Goal: Browse casually

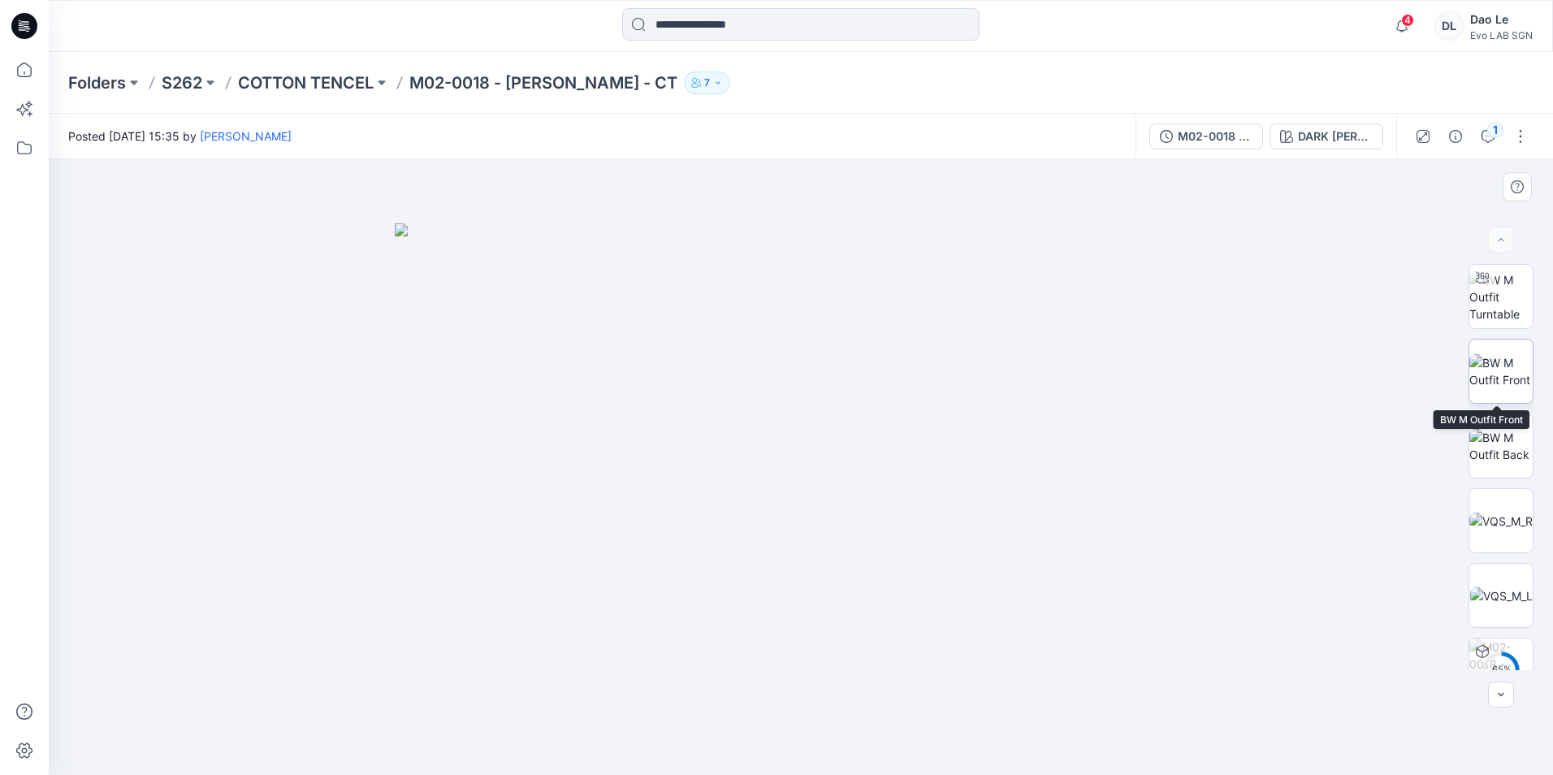
click at [1506, 371] on img at bounding box center [1501, 371] width 63 height 34
click at [1489, 442] on img at bounding box center [1501, 446] width 63 height 34
click at [1503, 313] on img at bounding box center [1501, 296] width 63 height 51
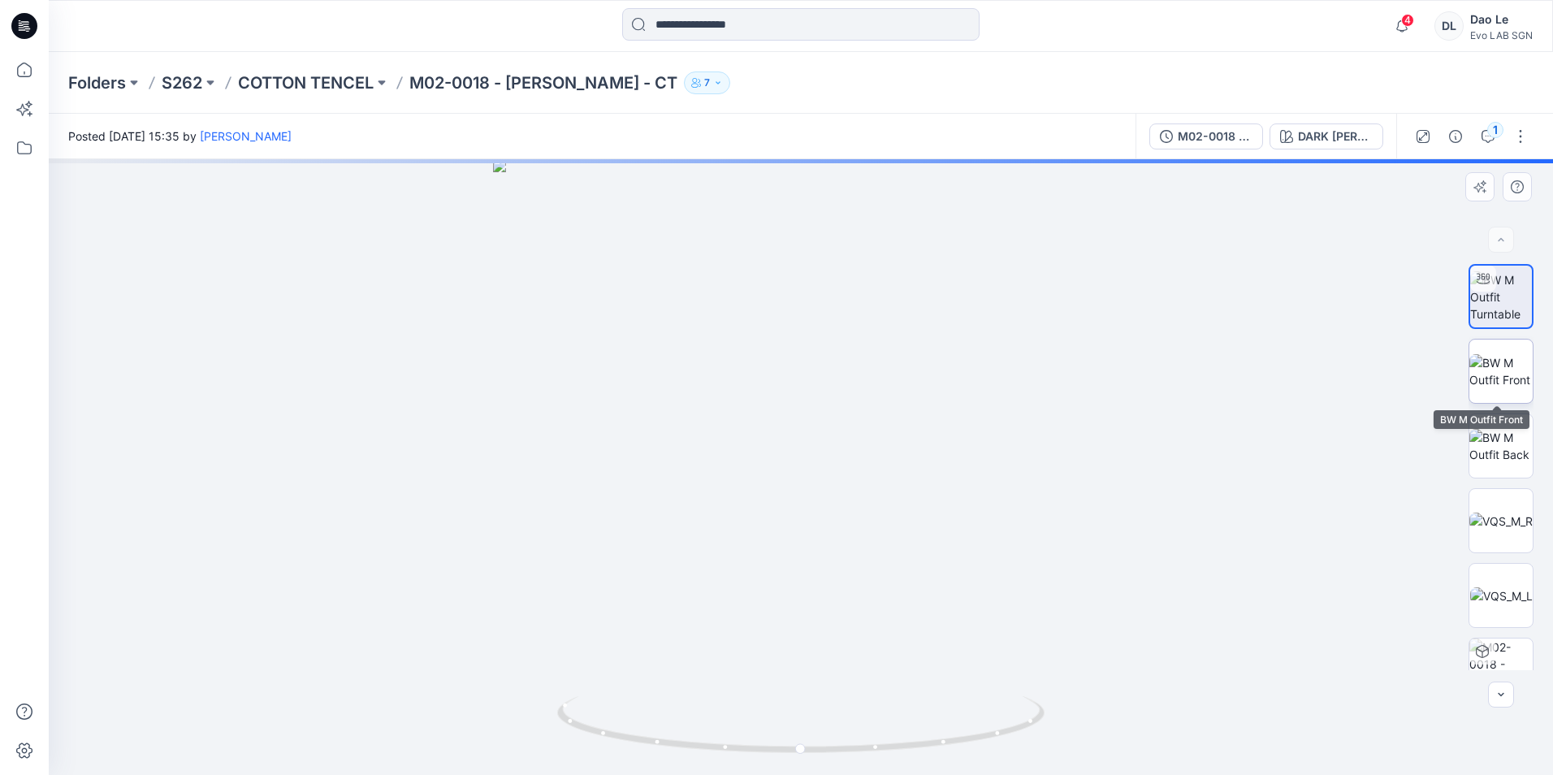
click at [1490, 379] on img at bounding box center [1501, 371] width 63 height 34
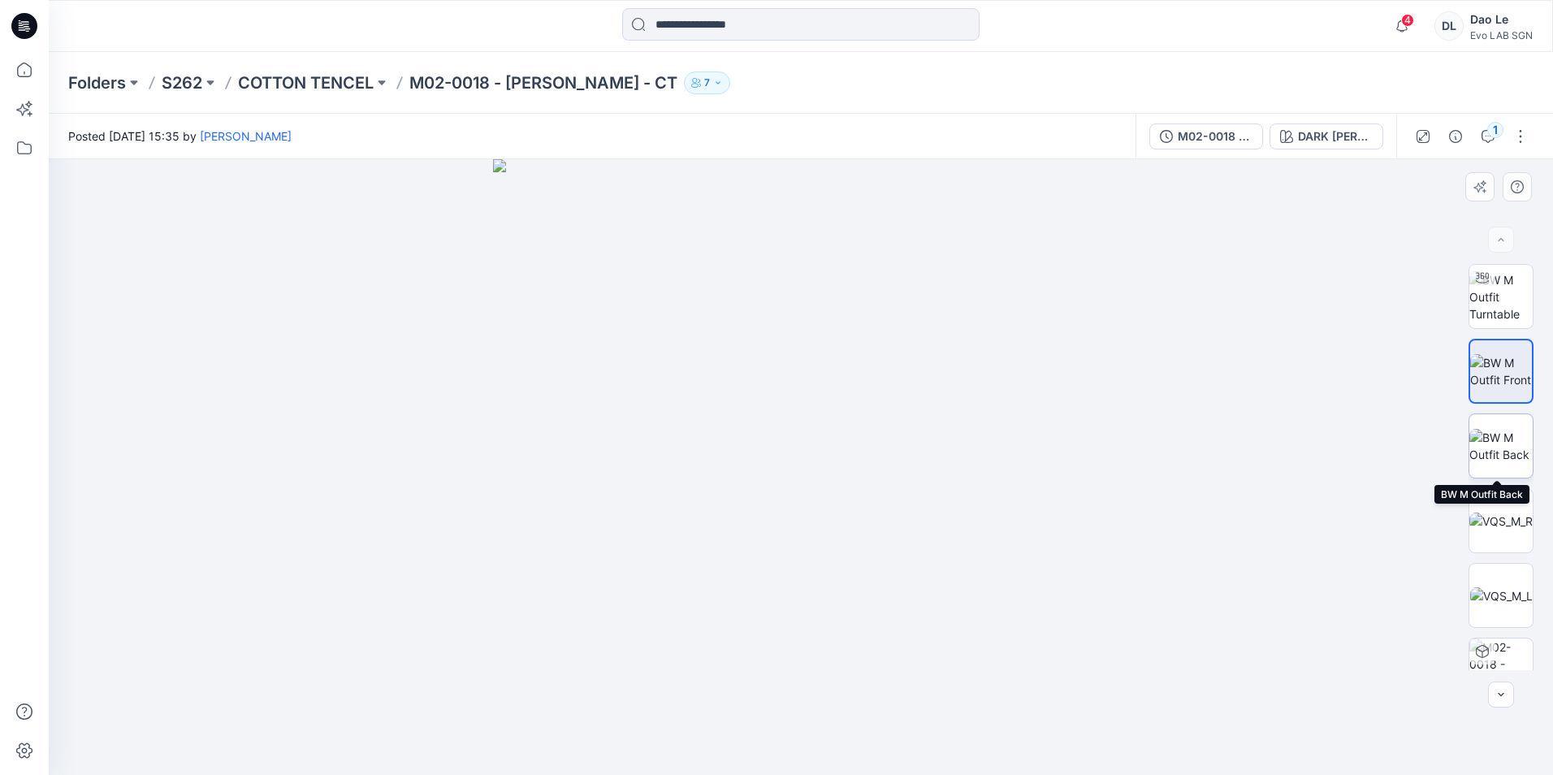
click at [1490, 444] on img at bounding box center [1501, 446] width 63 height 34
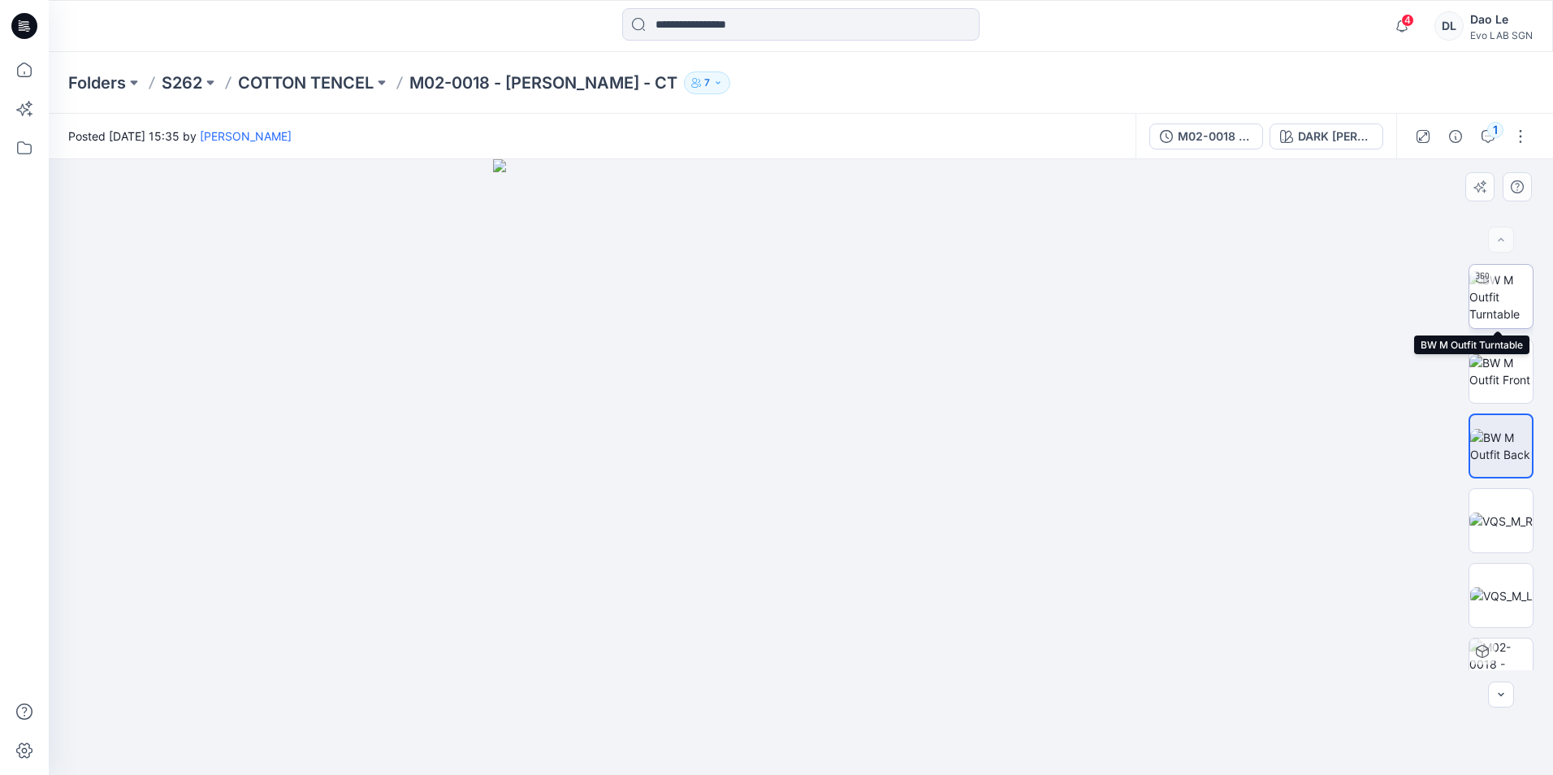
click at [1510, 306] on img at bounding box center [1501, 296] width 63 height 51
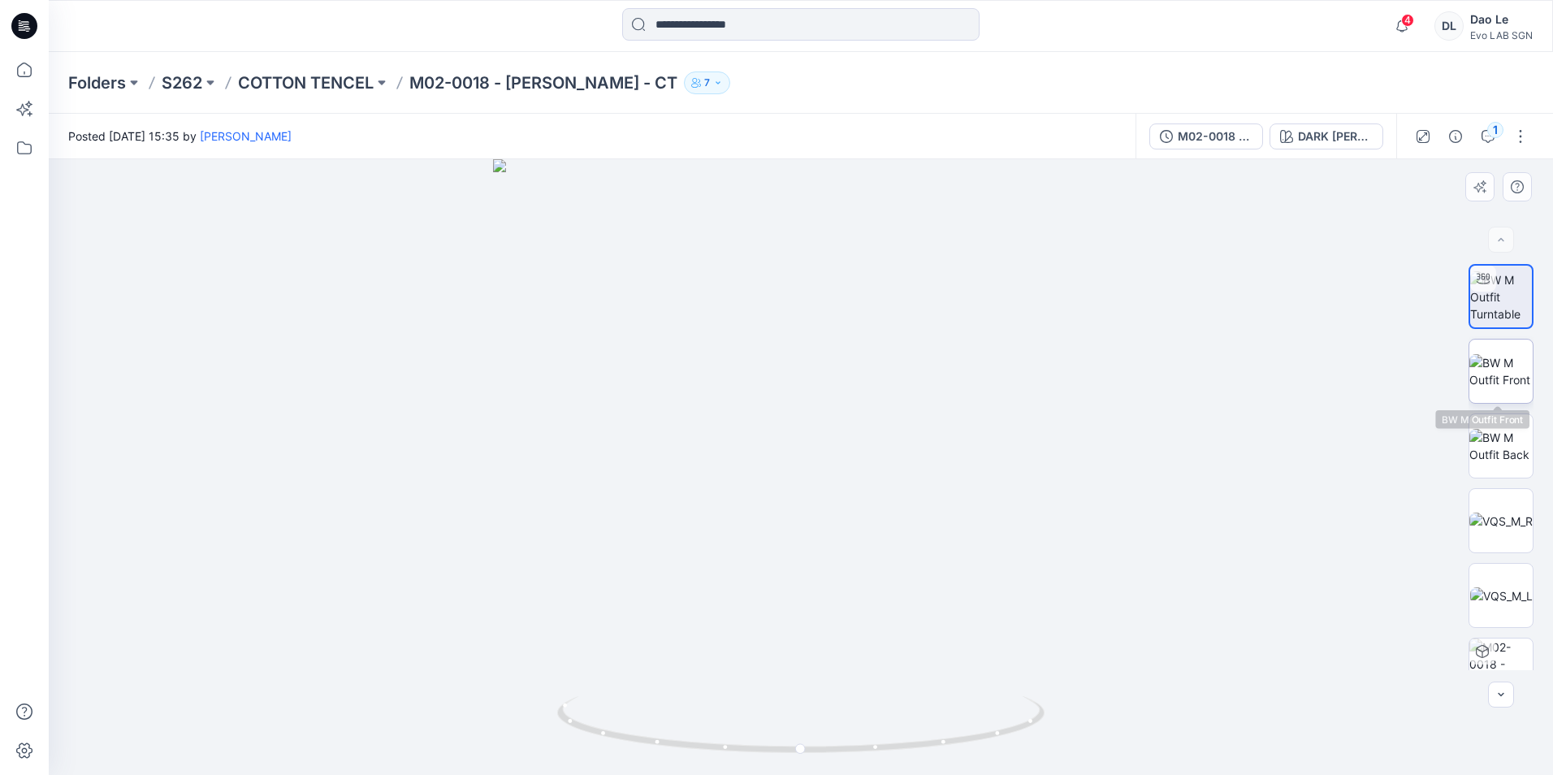
click at [1498, 369] on img at bounding box center [1501, 371] width 63 height 34
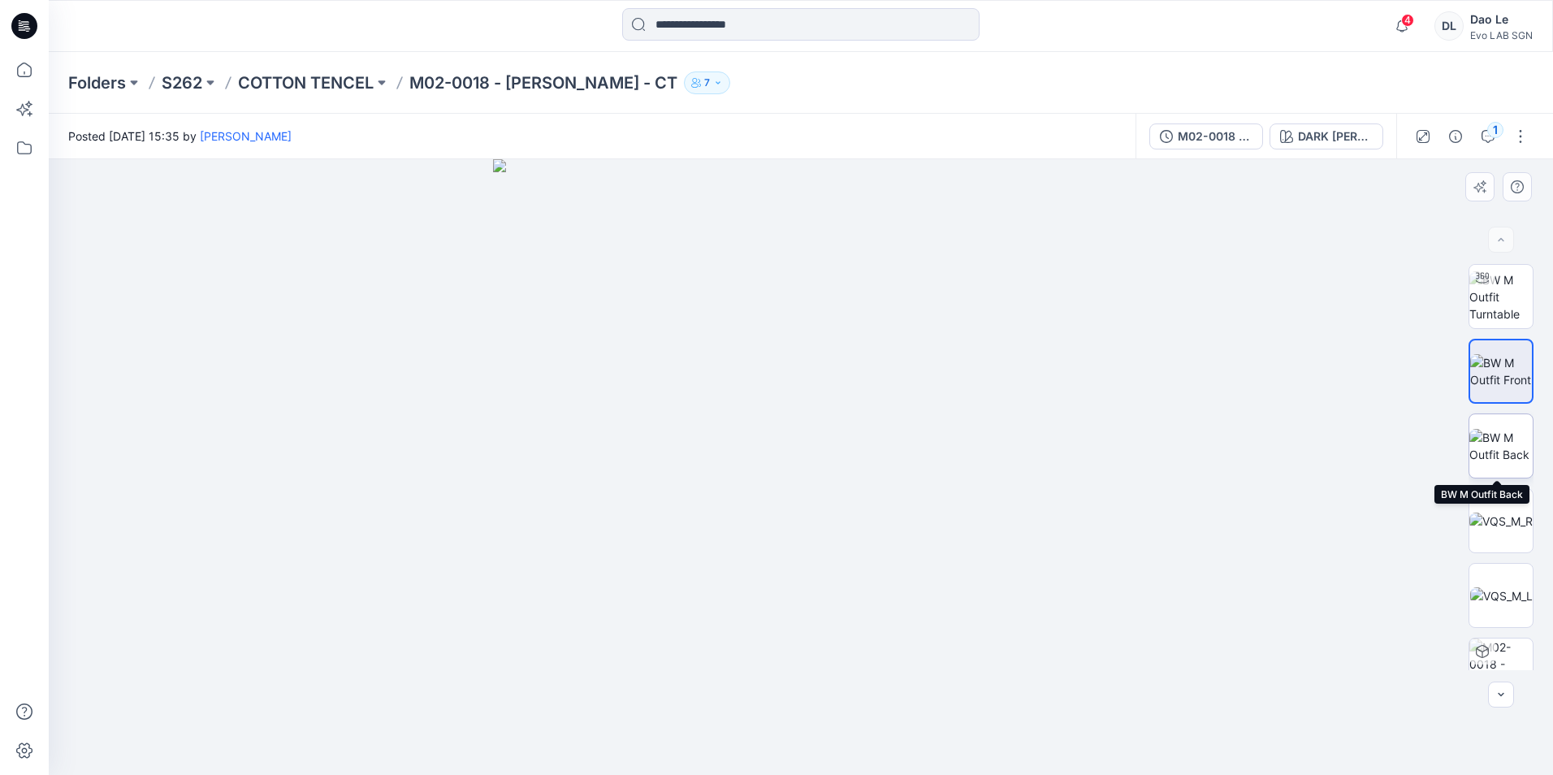
click at [1501, 434] on img at bounding box center [1501, 446] width 63 height 34
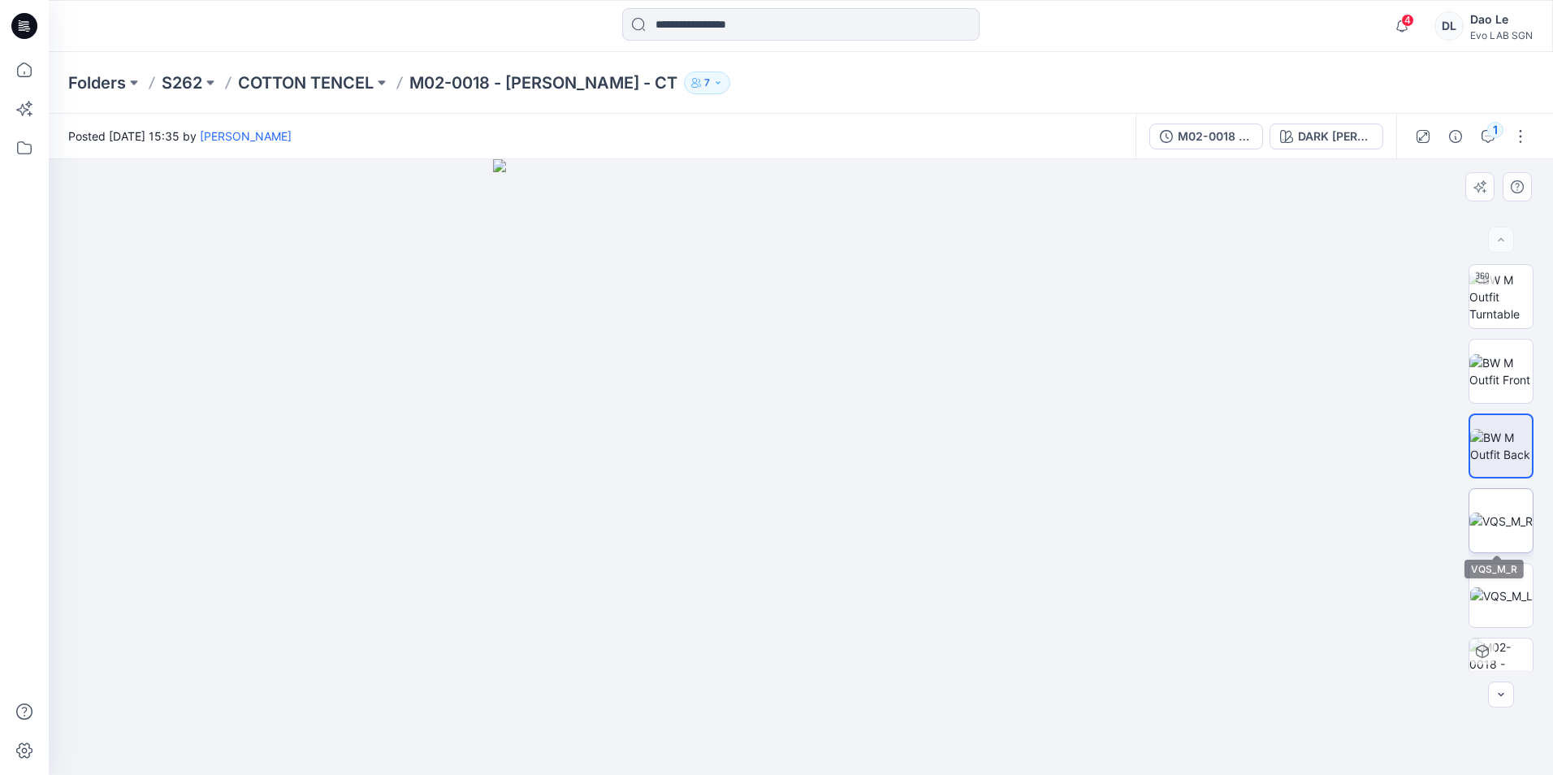
click at [1496, 513] on img at bounding box center [1501, 521] width 63 height 17
click at [1490, 587] on img at bounding box center [1502, 595] width 63 height 17
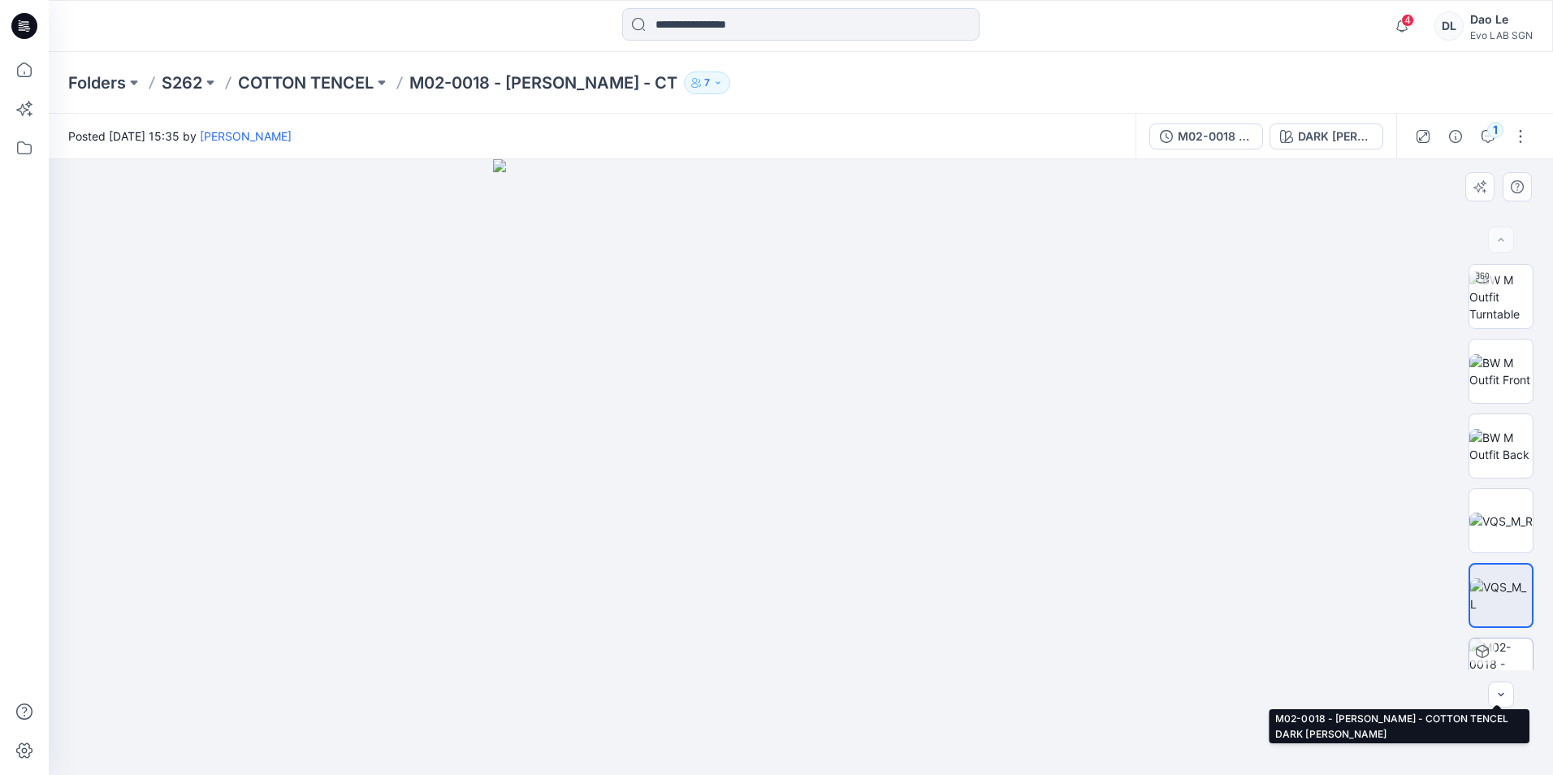
click at [1488, 648] on div at bounding box center [1483, 652] width 26 height 26
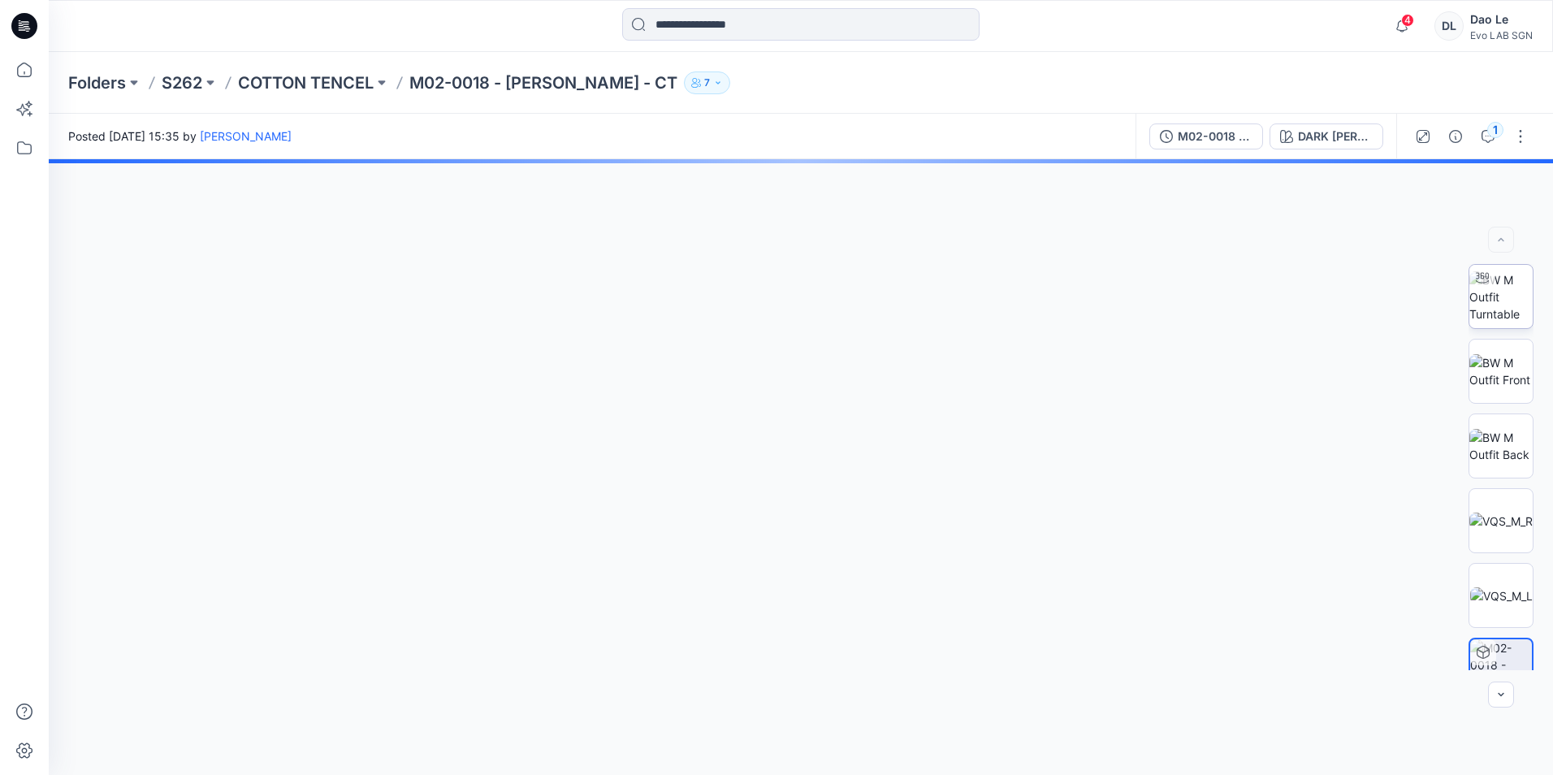
click at [1500, 303] on img at bounding box center [1501, 296] width 63 height 51
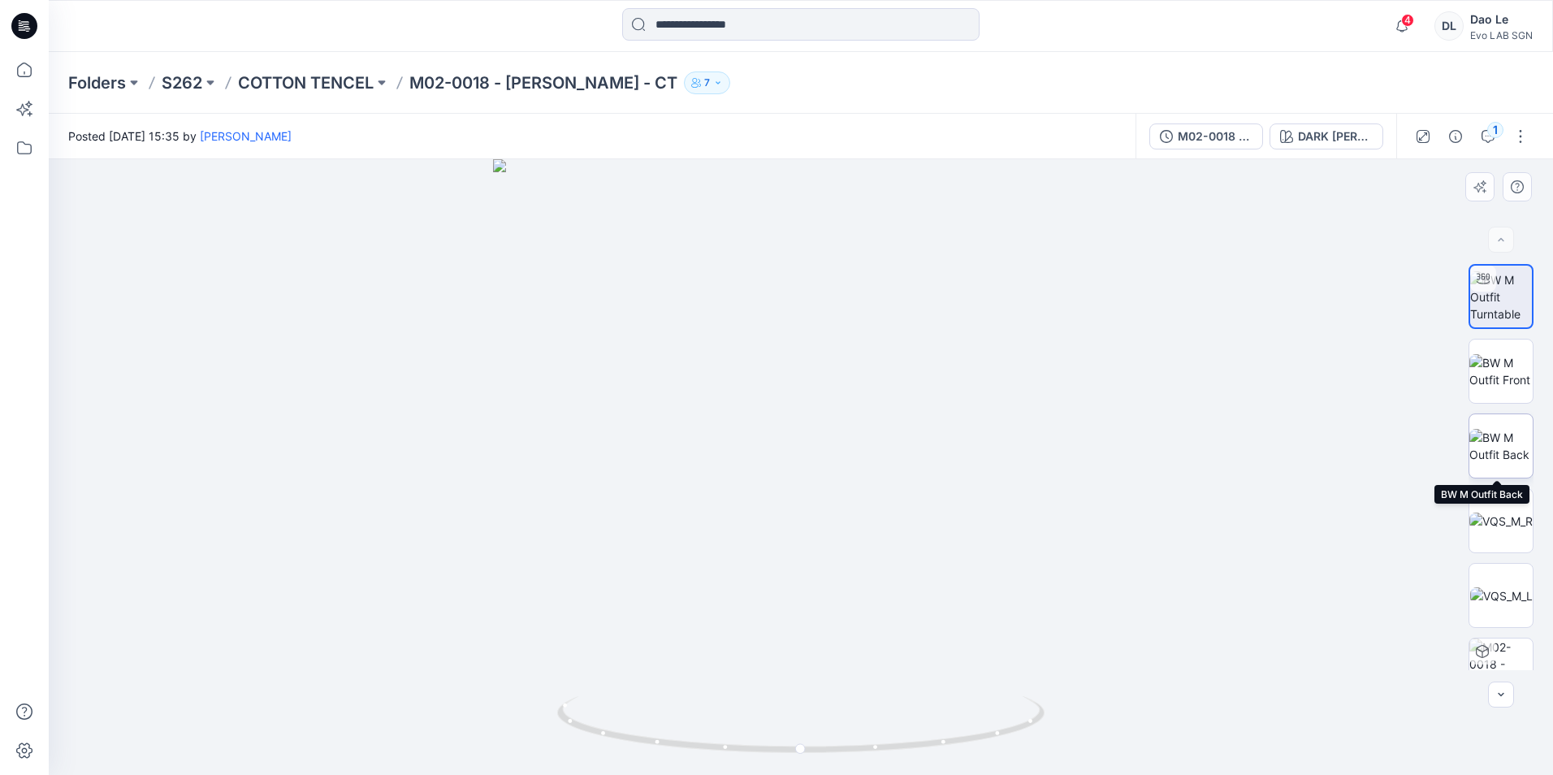
click at [1490, 451] on img at bounding box center [1501, 446] width 63 height 34
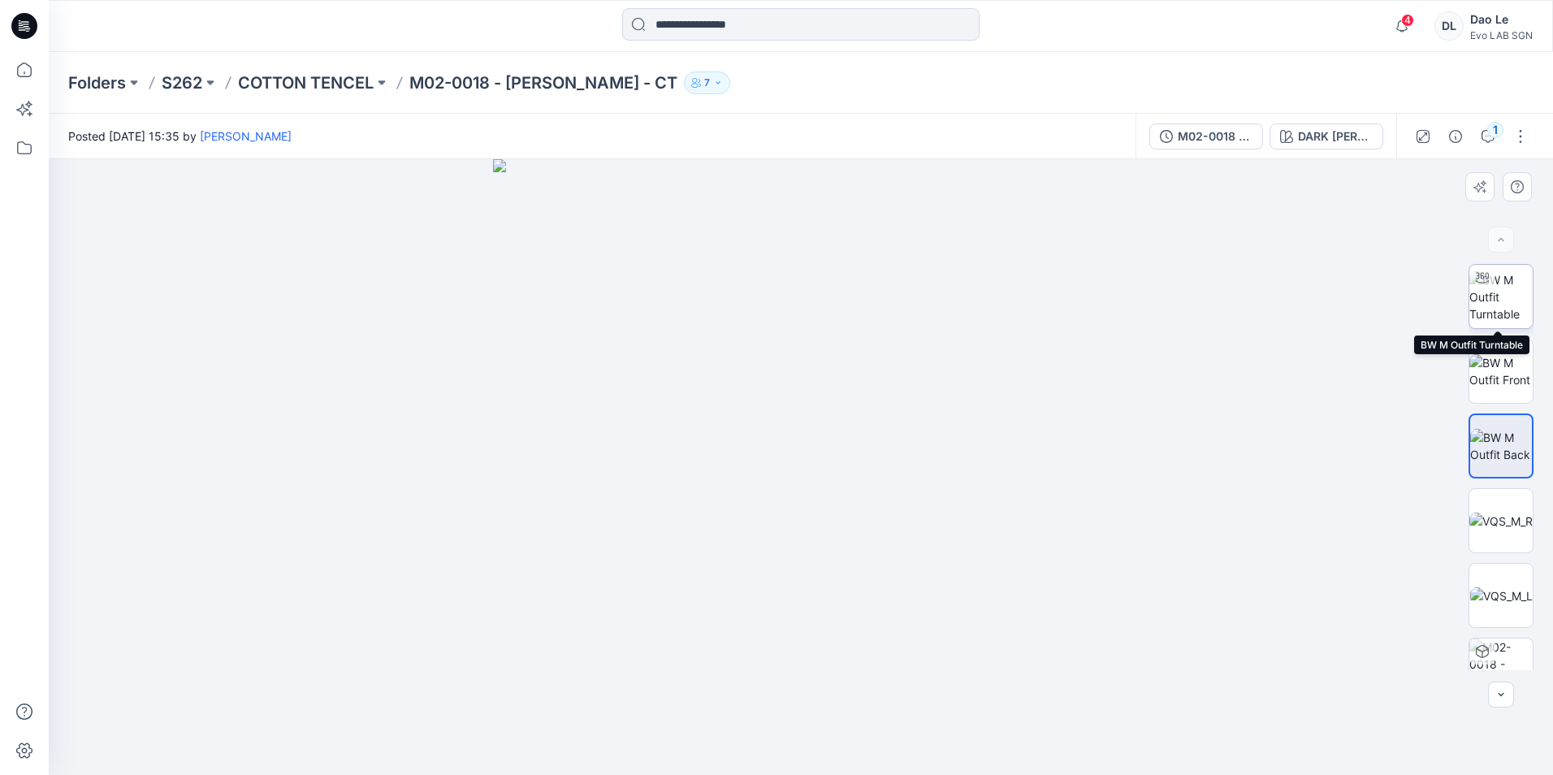
click at [1506, 310] on img at bounding box center [1501, 296] width 63 height 51
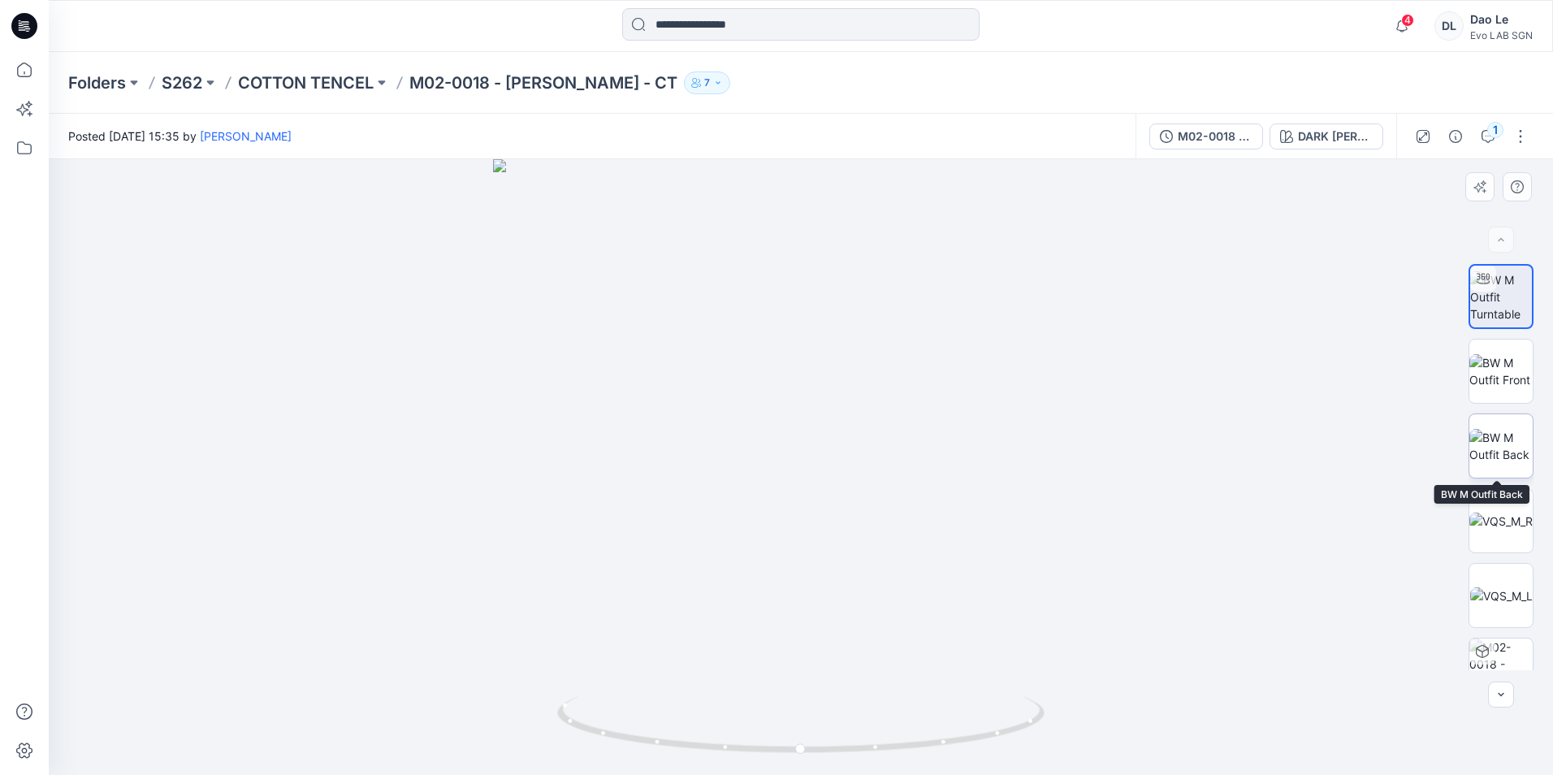
click at [1490, 453] on img at bounding box center [1501, 446] width 63 height 34
